Goal: Navigation & Orientation: Find specific page/section

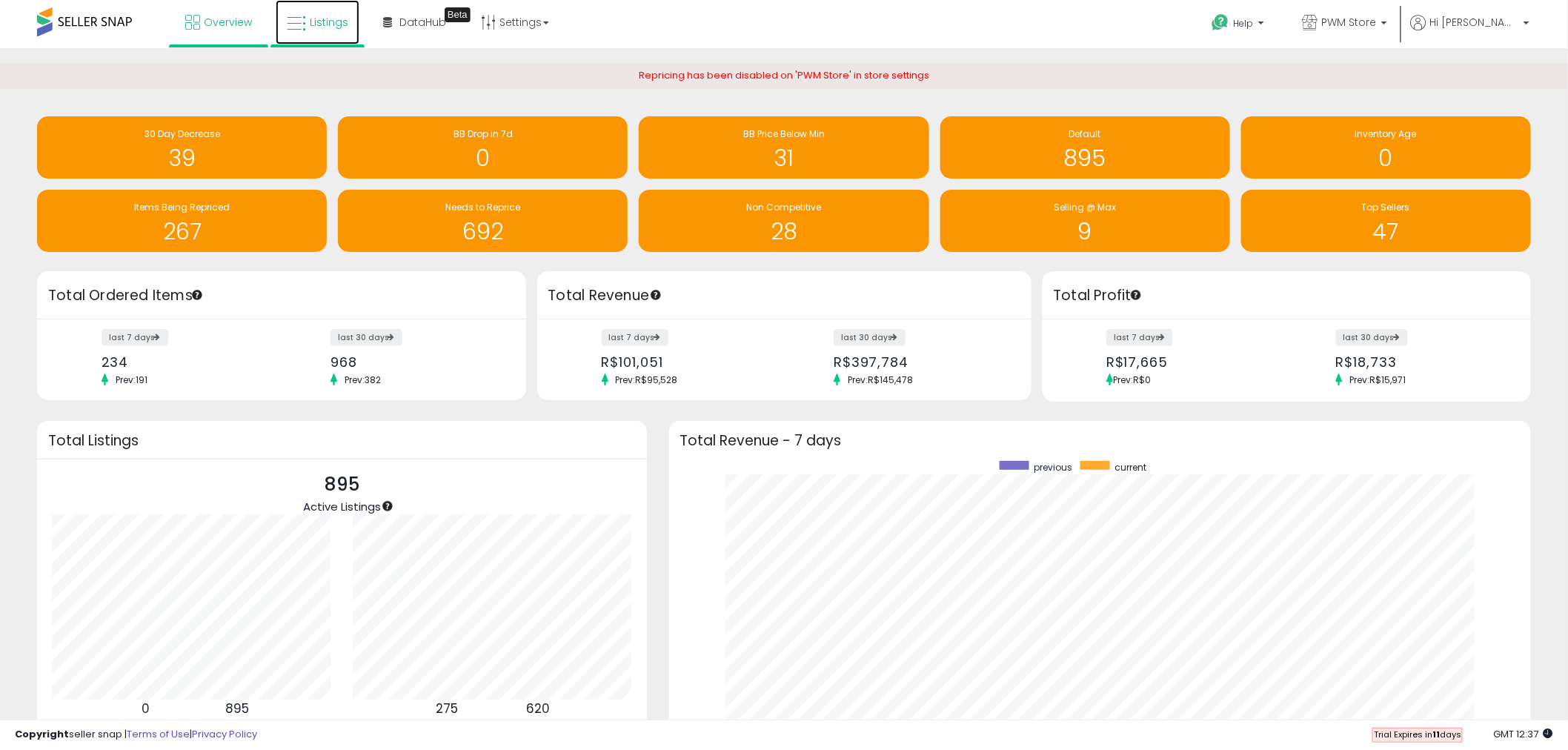
click at [341, 28] on link "Listings" at bounding box center [317, 22] width 84 height 44
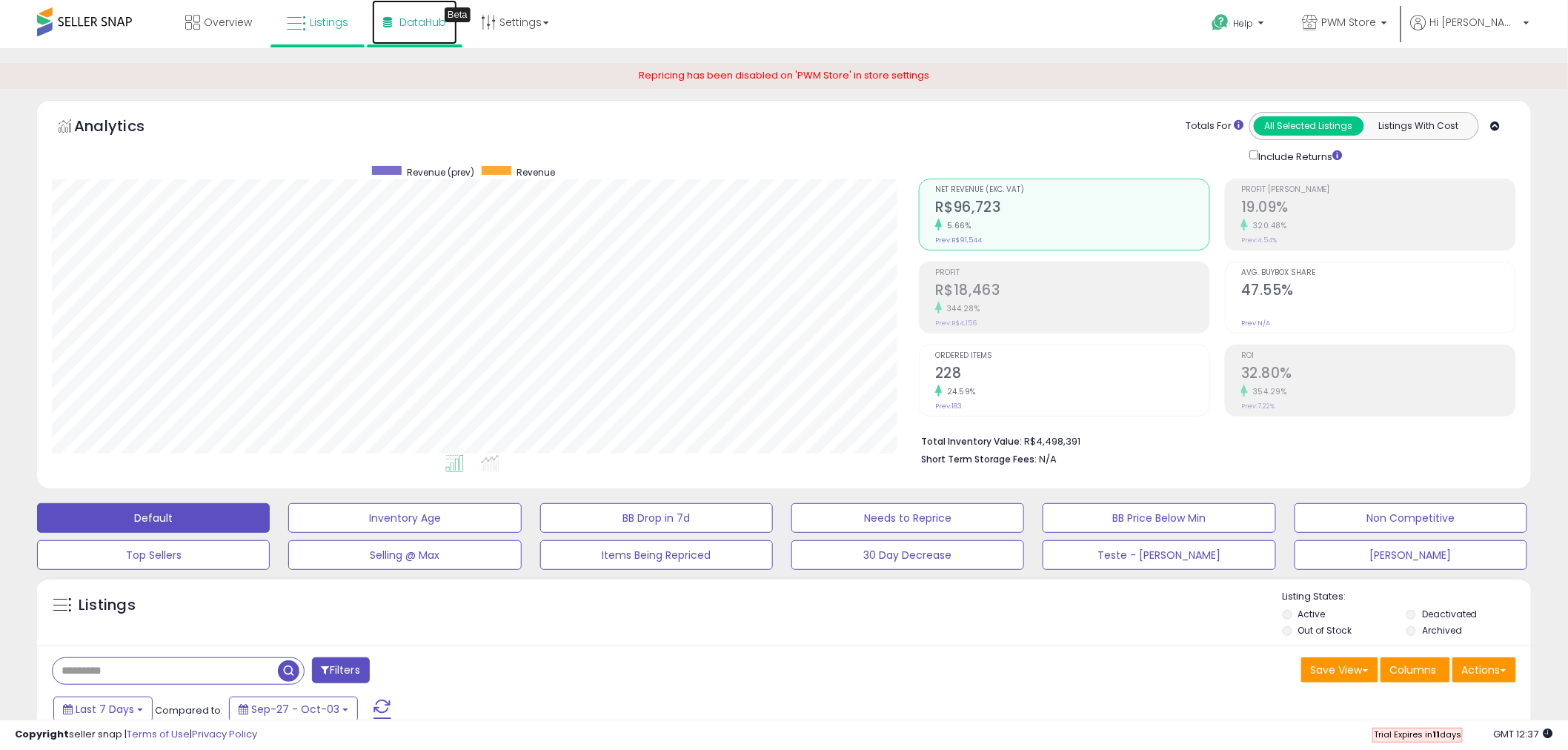
click at [402, 11] on link "DataHub Beta" at bounding box center [414, 22] width 85 height 44
